Goal: Find specific page/section: Find specific page/section

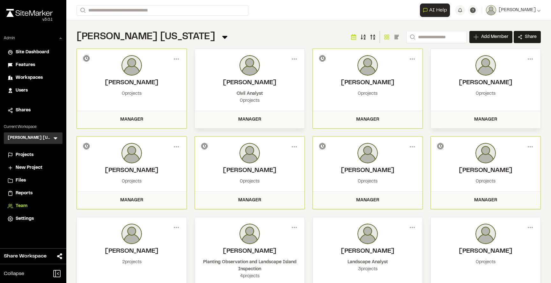
click at [212, 40] on div "[PERSON_NAME] [US_STATE] Team Menu Search Add Member Invite New Team Member * R…" at bounding box center [309, 37] width 464 height 13
click at [216, 34] on div "[PERSON_NAME] [US_STATE] Team Menu Search Add Member Invite New Team Member * R…" at bounding box center [309, 37] width 464 height 13
